Goal: Task Accomplishment & Management: Manage account settings

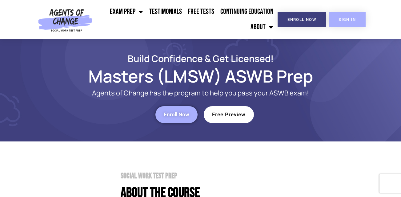
click at [345, 23] on link "SIGN IN" at bounding box center [346, 19] width 37 height 14
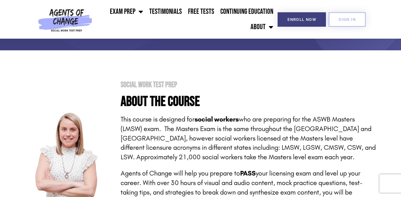
scroll to position [92, 0]
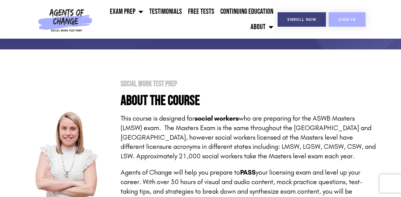
click at [353, 19] on span "SIGN IN" at bounding box center [346, 20] width 17 height 4
